Goal: Transaction & Acquisition: Purchase product/service

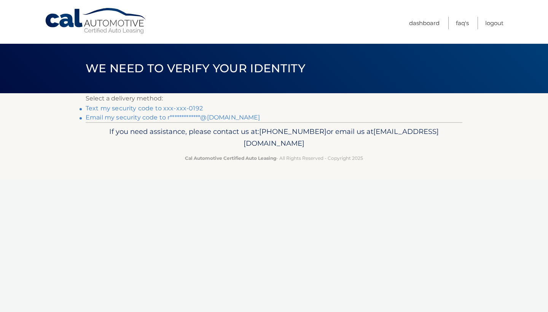
click at [191, 109] on link "Text my security code to xxx-xxx-0192" at bounding box center [144, 108] width 117 height 7
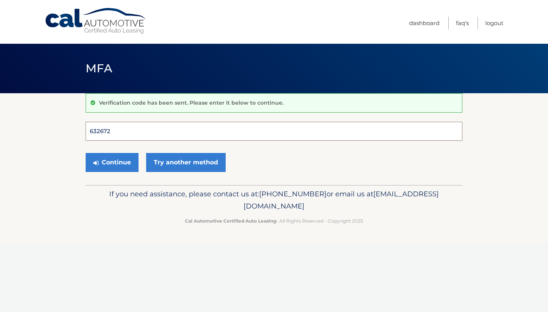
type input "632672"
click at [112, 162] on button "Continue" at bounding box center [112, 162] width 53 height 19
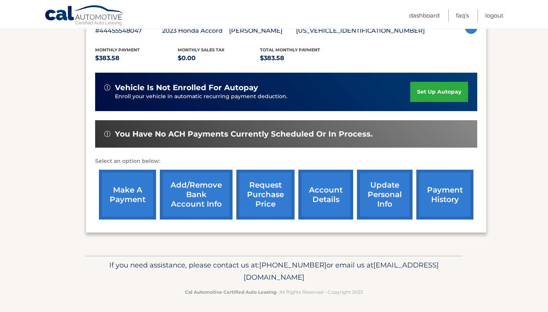
scroll to position [147, 0]
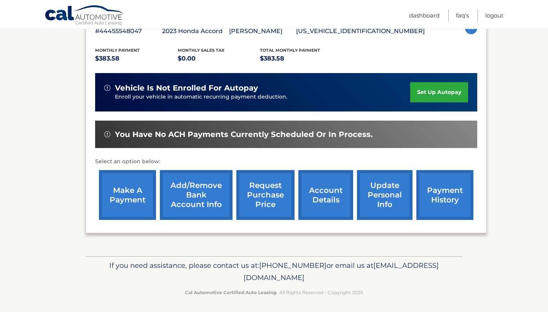
click at [123, 183] on link "make a payment" at bounding box center [127, 195] width 57 height 50
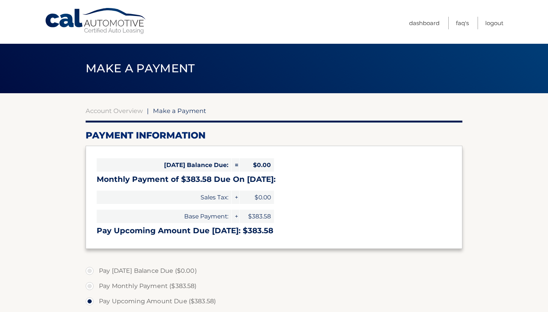
select select "NDg0ODllMzQtNzJmOS00MmMxLTk0YTctM2I3ZjNjZTA2ODZj"
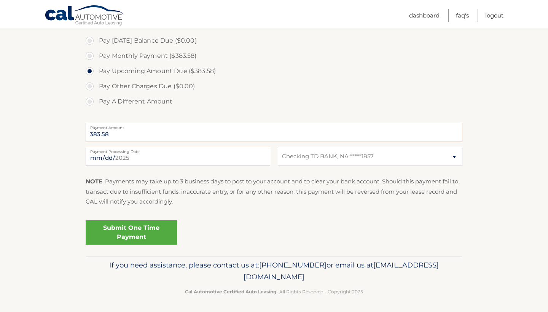
scroll to position [230, 0]
click at [148, 229] on link "Submit One Time Payment" at bounding box center [131, 233] width 91 height 24
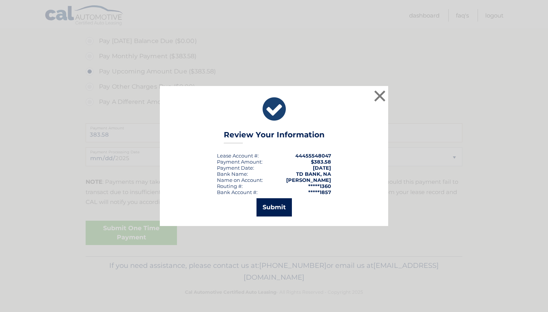
click at [263, 209] on button "Submit" at bounding box center [274, 207] width 35 height 18
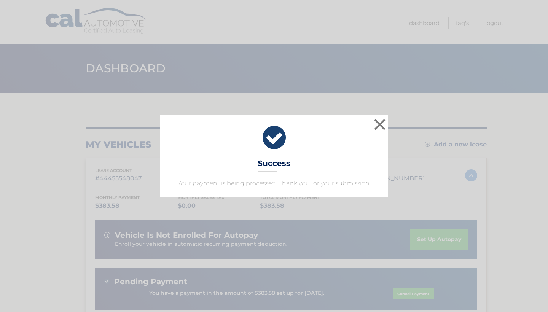
drag, startPoint x: 0, startPoint y: 0, endPoint x: 256, endPoint y: 111, distance: 279.2
click at [256, 111] on div "× Success Your payment is being processed. Thank you for your submission. Loadi…" at bounding box center [274, 156] width 548 height 312
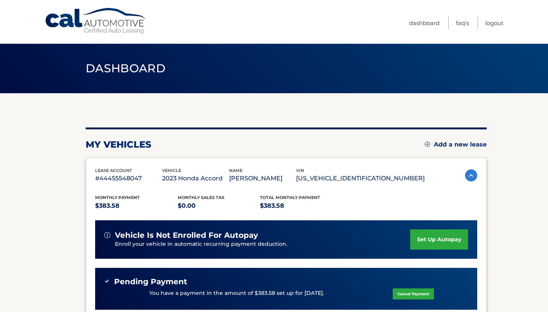
drag, startPoint x: 254, startPoint y: 104, endPoint x: 206, endPoint y: 64, distance: 62.5
click at [206, 65] on main "Dashboard my vehicles Add a new lease lease account #44455548047 vehicle 2023 H…" at bounding box center [274, 209] width 548 height 418
